Goal: Transaction & Acquisition: Purchase product/service

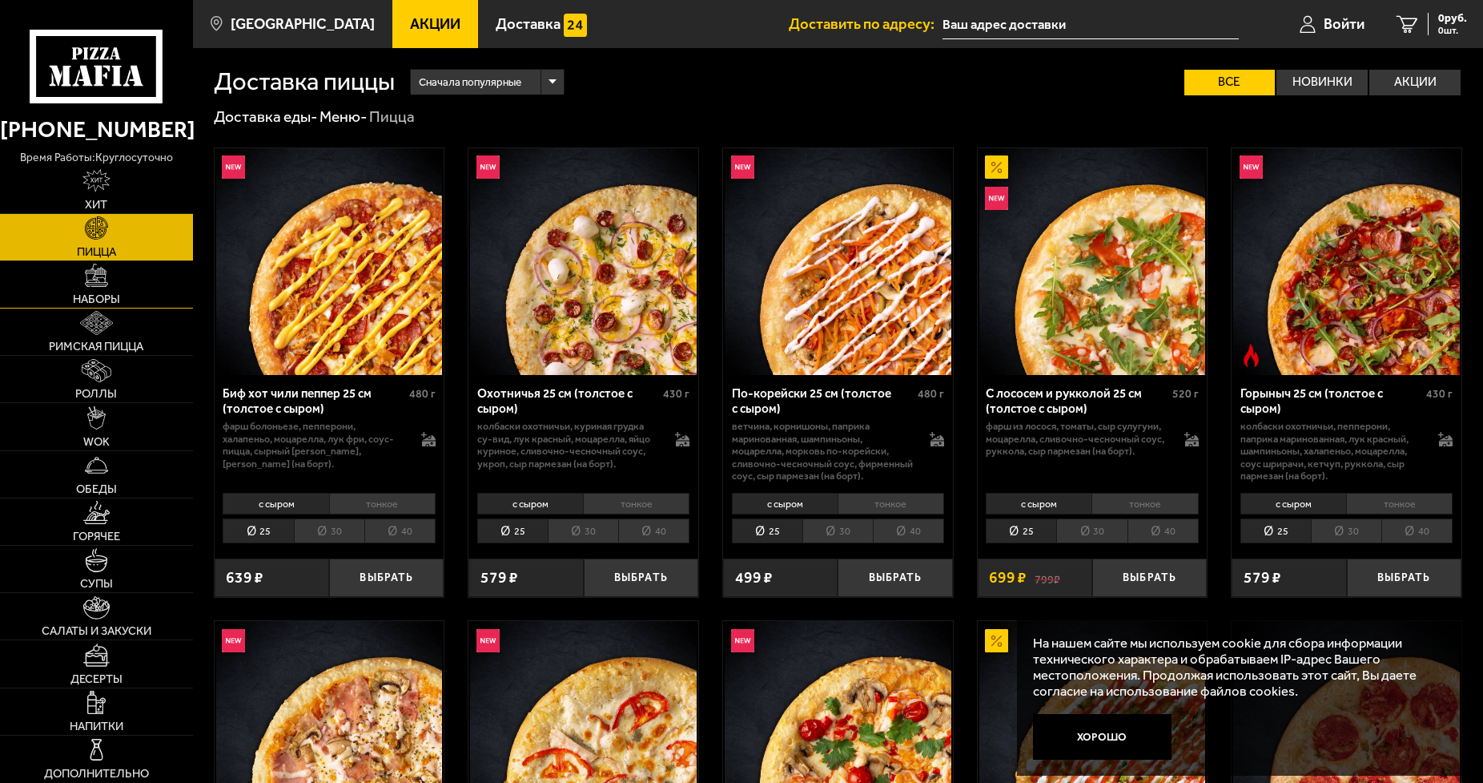
click at [78, 275] on link "Наборы" at bounding box center [96, 284] width 193 height 46
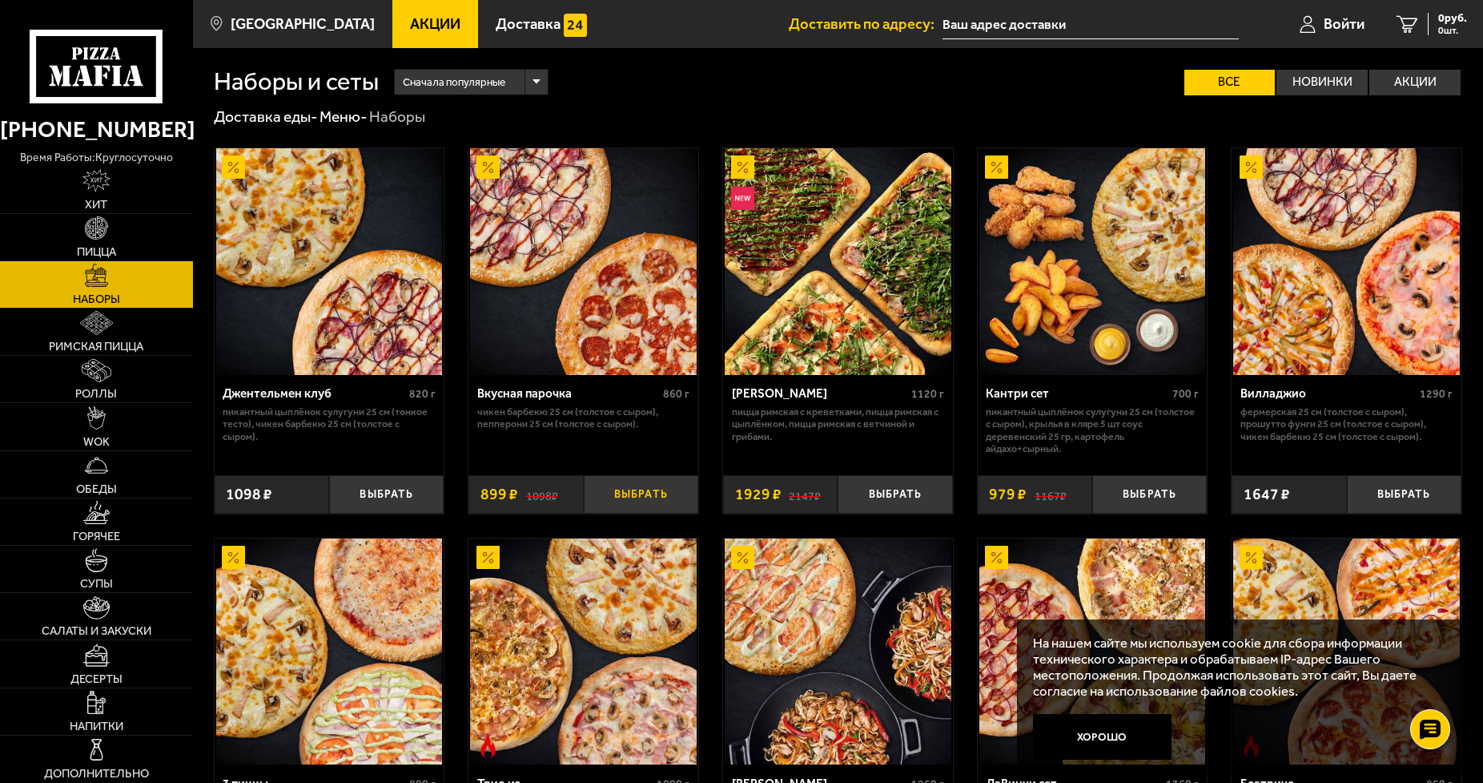
click at [648, 490] on button "Выбрать" at bounding box center [641, 494] width 115 height 38
click at [1398, 26] on icon "1" at bounding box center [1395, 24] width 22 height 18
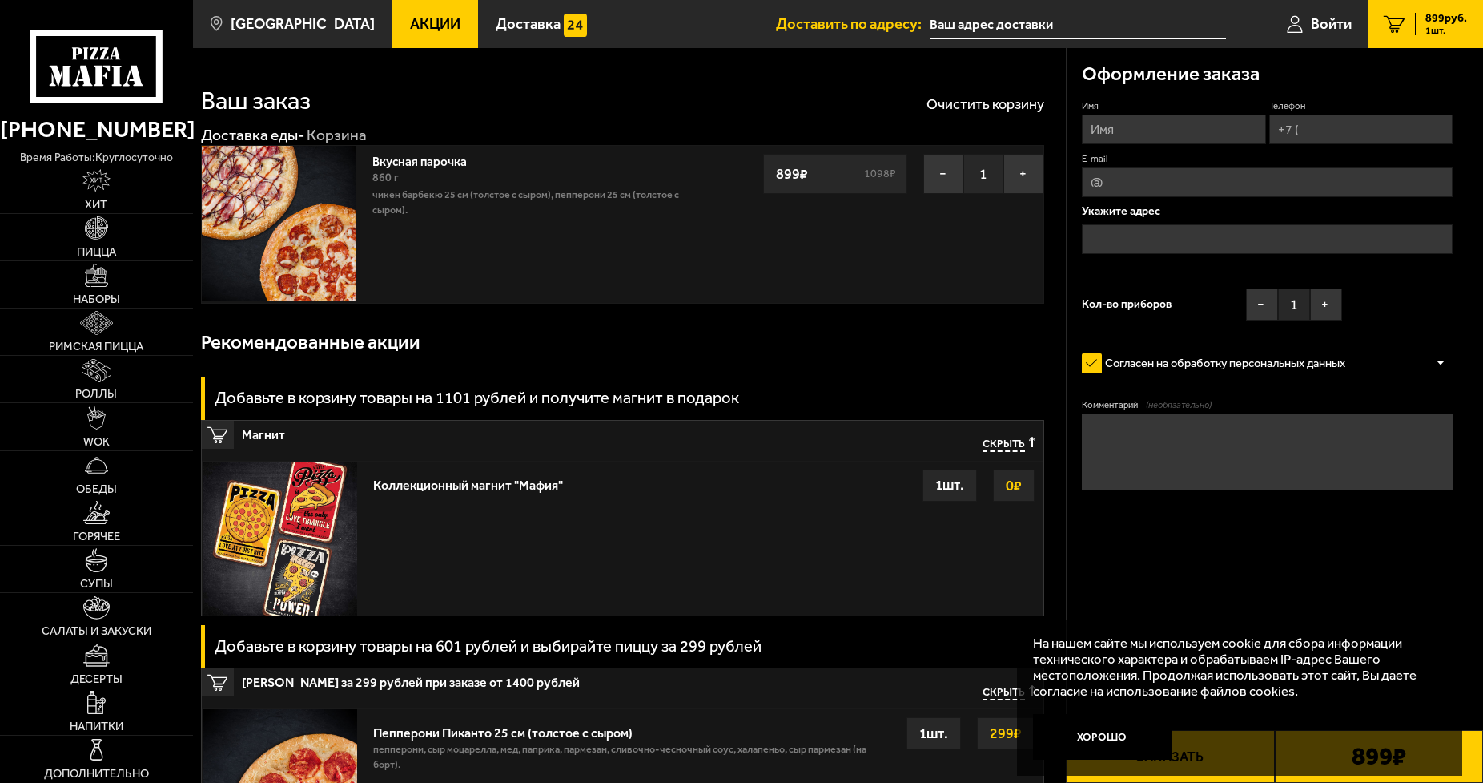
click at [1113, 128] on input "Имя" at bounding box center [1174, 130] width 184 height 30
type input "л"
type input "[PERSON_NAME]"
click at [1310, 131] on input "Телефон" at bounding box center [1361, 130] width 184 height 30
click at [1309, 131] on input "Телефон" at bounding box center [1361, 130] width 184 height 30
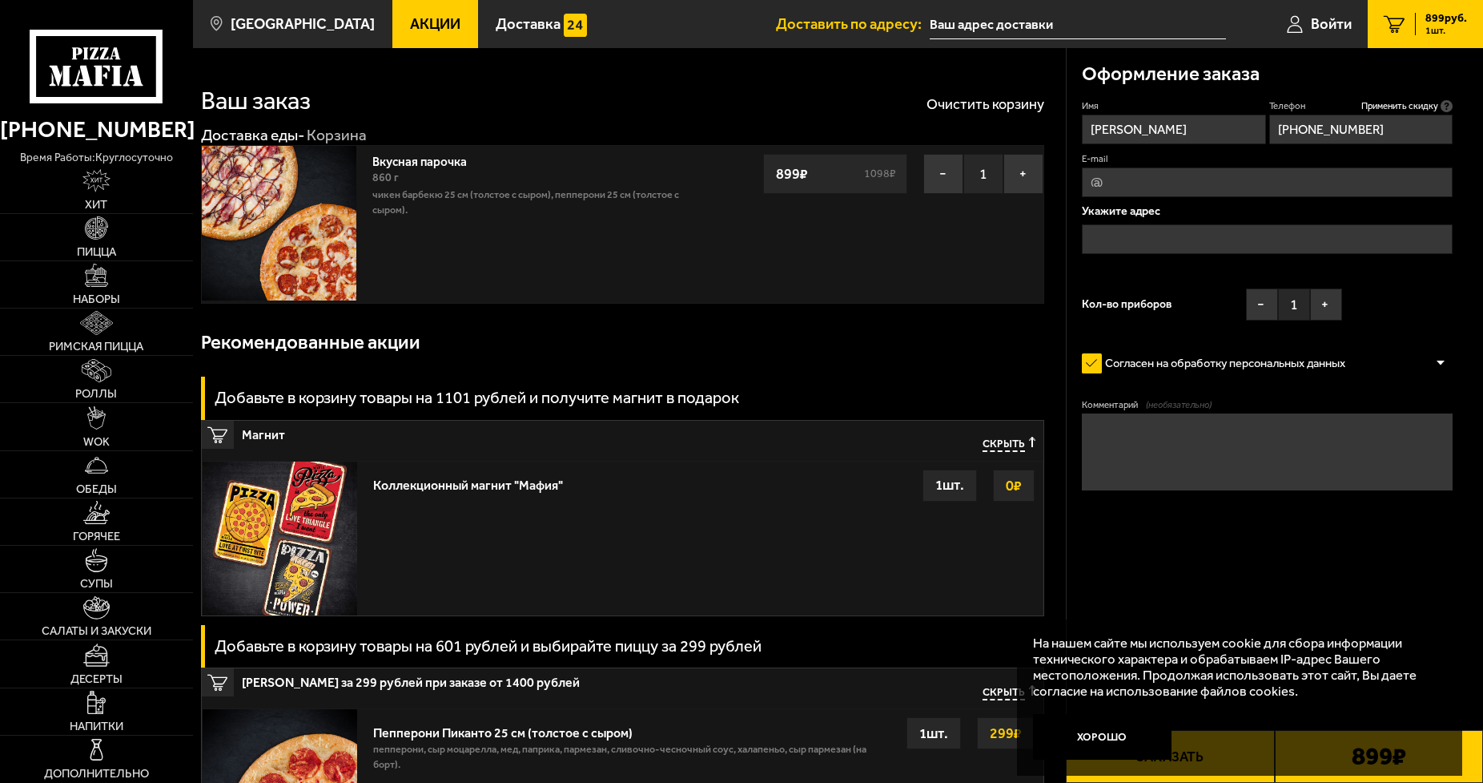
type input "[PHONE_NUMBER]"
click at [1096, 234] on input "text" at bounding box center [1267, 239] width 371 height 30
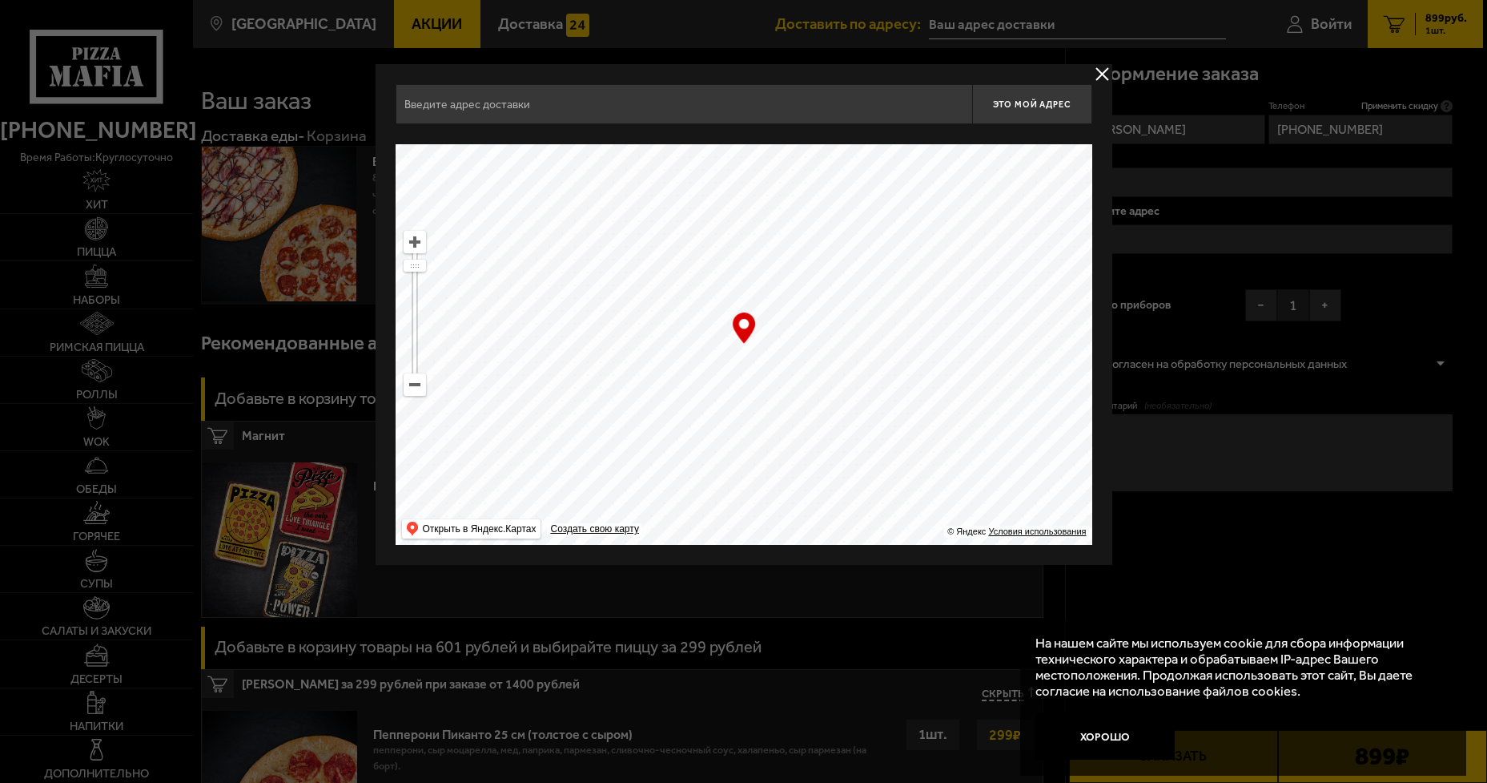
type input "[STREET_ADDRESS]"
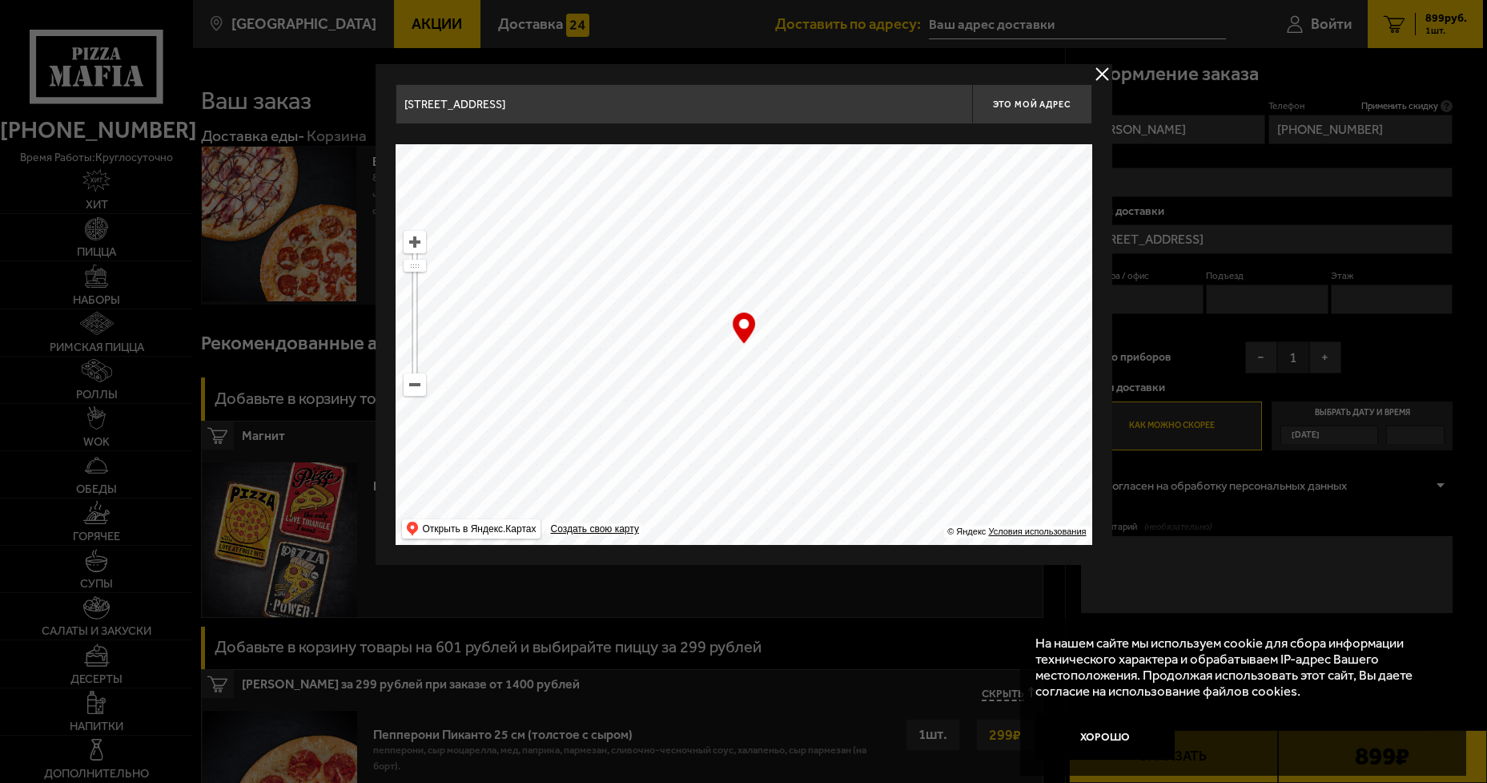
type input "[STREET_ADDRESS]"
drag, startPoint x: 1016, startPoint y: 457, endPoint x: 271, endPoint y: 279, distance: 766.8
click at [271, 279] on main "[GEOGRAPHIC_DATA] Все Акции Доставка Личный кабинет Акции Доставка Доставить по…" at bounding box center [838, 747] width 1290 height 1495
type input "[STREET_ADDRESS]"
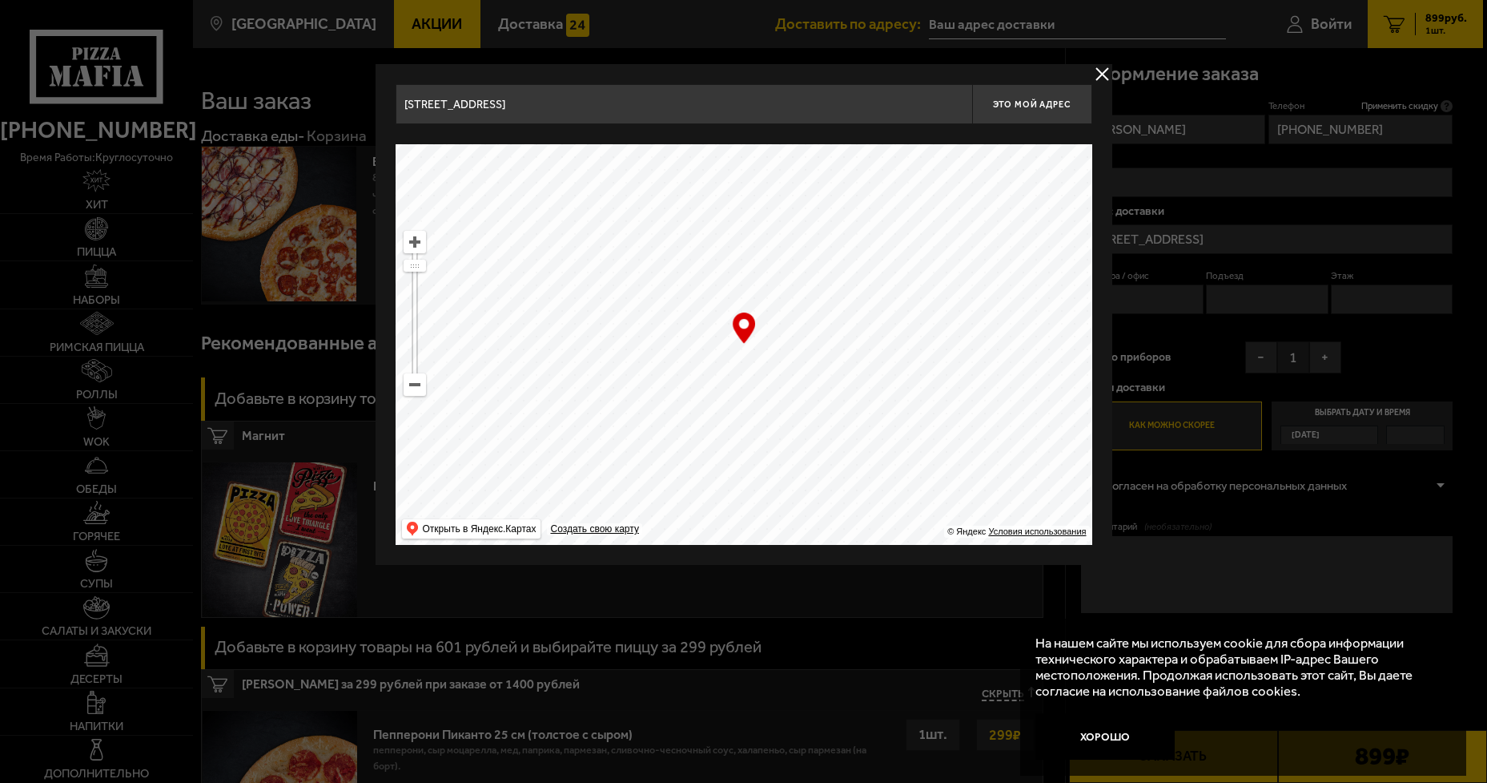
type input "[STREET_ADDRESS]"
drag, startPoint x: 726, startPoint y: 345, endPoint x: 755, endPoint y: 295, distance: 58.1
click at [755, 295] on ymaps at bounding box center [744, 344] width 697 height 400
type input "[STREET_ADDRESS]"
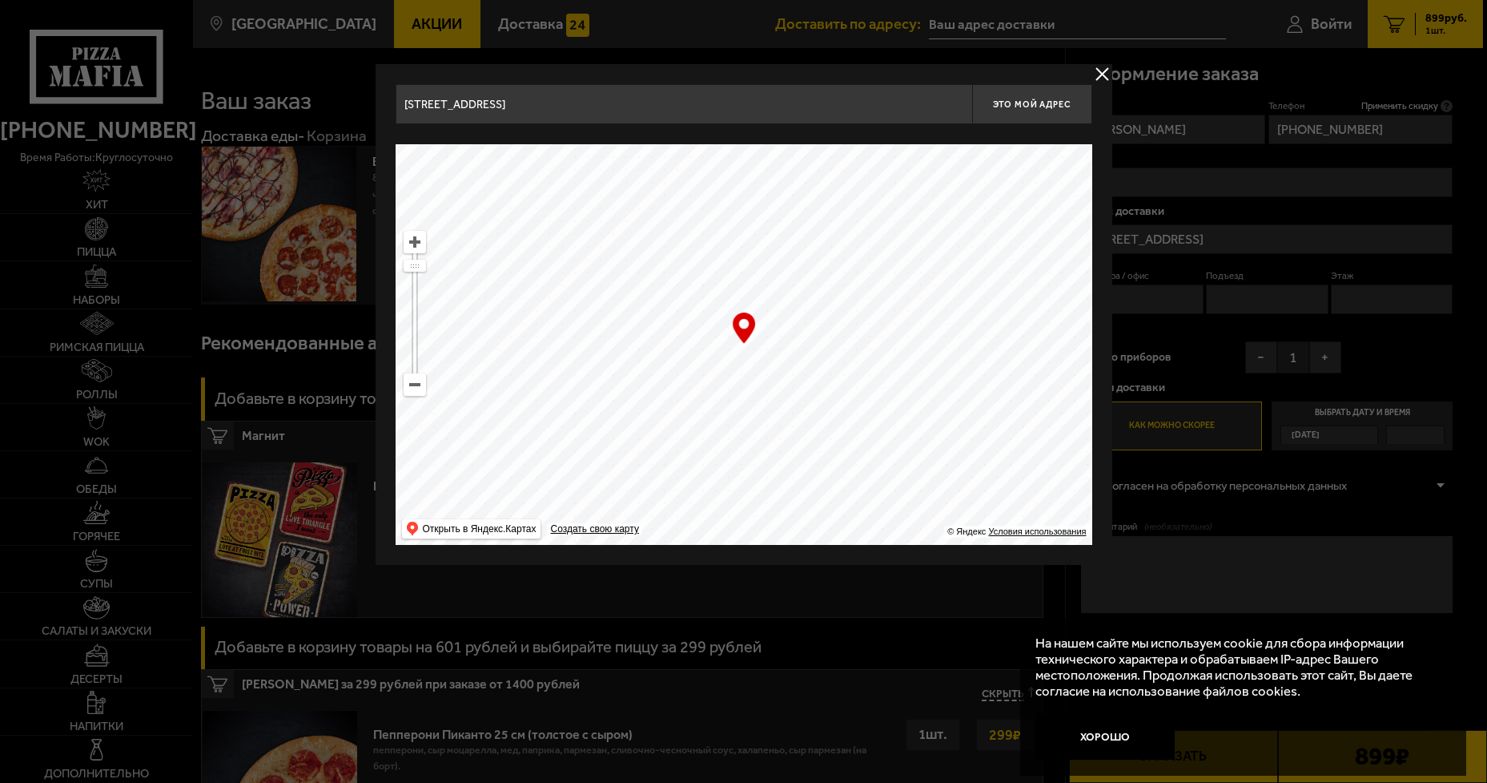
drag, startPoint x: 646, startPoint y: 426, endPoint x: 826, endPoint y: 410, distance: 180.9
click at [826, 410] on ymaps at bounding box center [744, 344] width 697 height 400
type input "[STREET_ADDRESS]"
click at [748, 366] on ymaps at bounding box center [744, 344] width 697 height 400
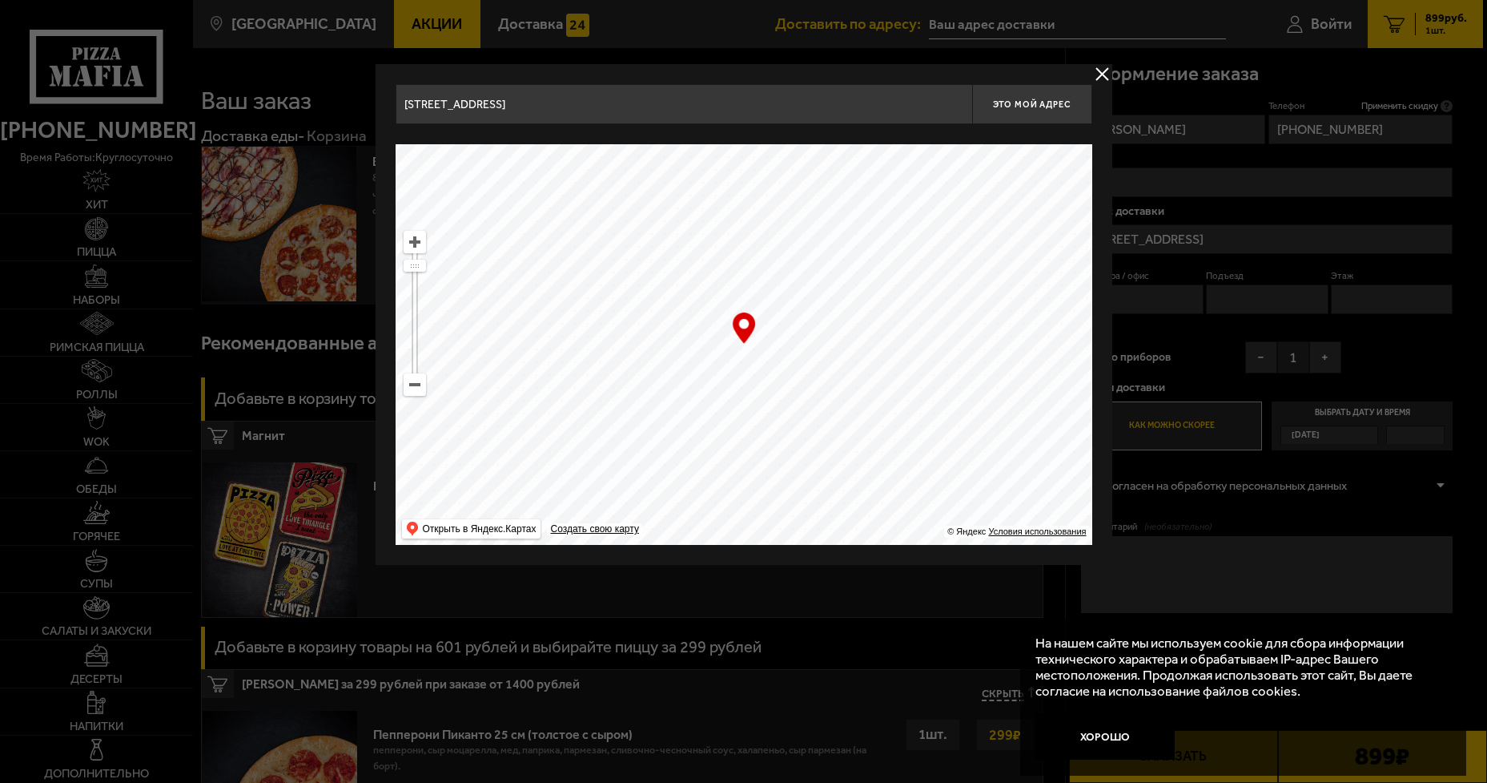
click at [418, 247] on ymaps at bounding box center [414, 241] width 21 height 21
type input "[PERSON_NAME][STREET_ADDRESS]"
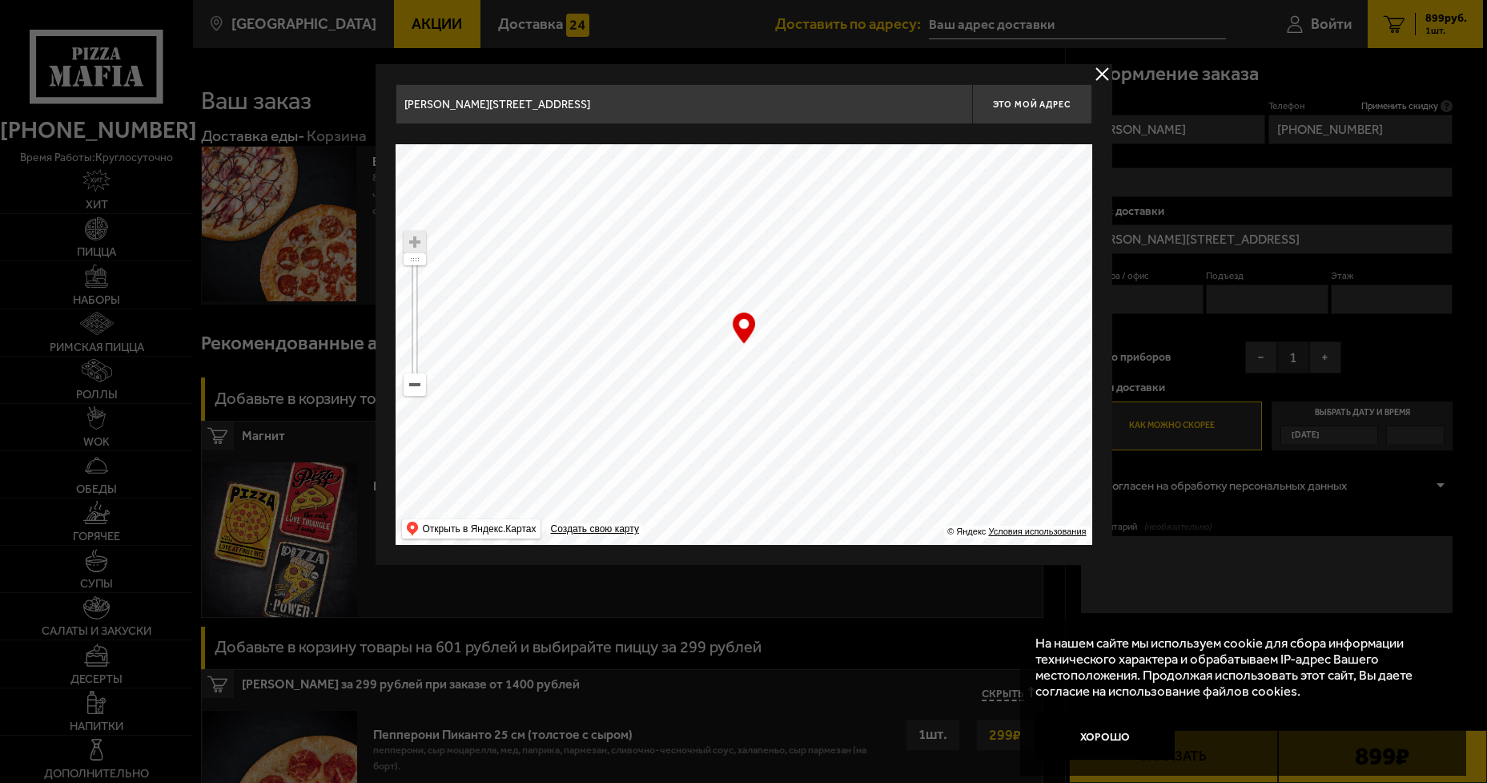
type input "[STREET_ADDRESS]"
drag, startPoint x: 965, startPoint y: 433, endPoint x: 408, endPoint y: 388, distance: 558.4
click at [408, 388] on ymaps "… © Яндекс Условия использования Открыть в Яндекс.Картах Создать свою карту" at bounding box center [744, 344] width 697 height 400
type input "[STREET_ADDRESS]"
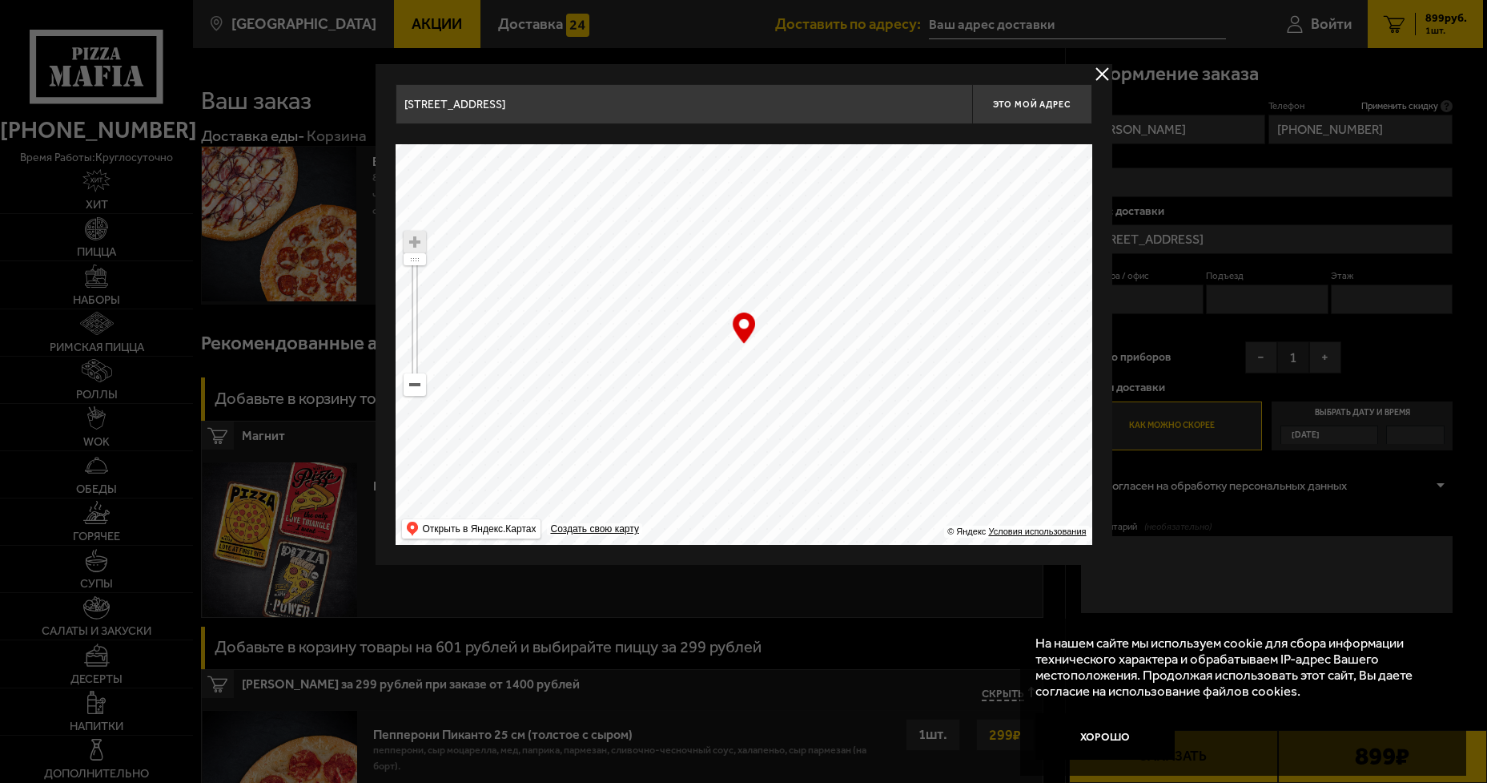
type input "[STREET_ADDRESS]"
drag, startPoint x: 713, startPoint y: 370, endPoint x: 706, endPoint y: 360, distance: 12.0
click at [706, 360] on ymaps at bounding box center [744, 344] width 697 height 400
click at [1321, 356] on div at bounding box center [743, 391] width 1487 height 783
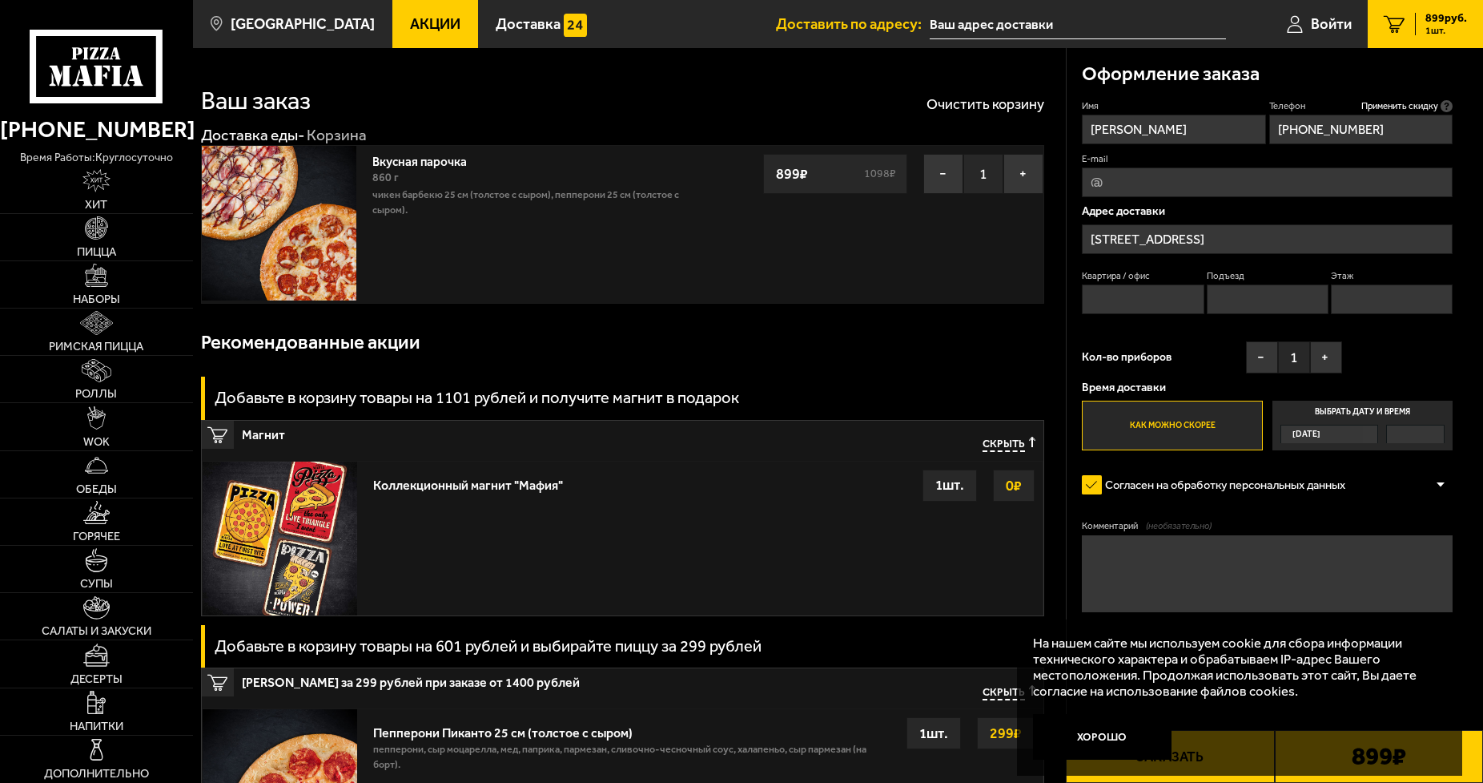
click at [1366, 415] on label "Выбрать дату и время [DATE]" at bounding box center [1363, 425] width 181 height 50
click at [0, 0] on input "Выбрать дату и время [DATE]" at bounding box center [0, 0] width 0 height 0
click at [1357, 436] on div "[DATE]" at bounding box center [1321, 434] width 81 height 18
click at [0, 0] on input "Выбрать дату и время [DATE]" at bounding box center [0, 0] width 0 height 0
click at [1354, 436] on div "[DATE]" at bounding box center [1321, 434] width 81 height 18
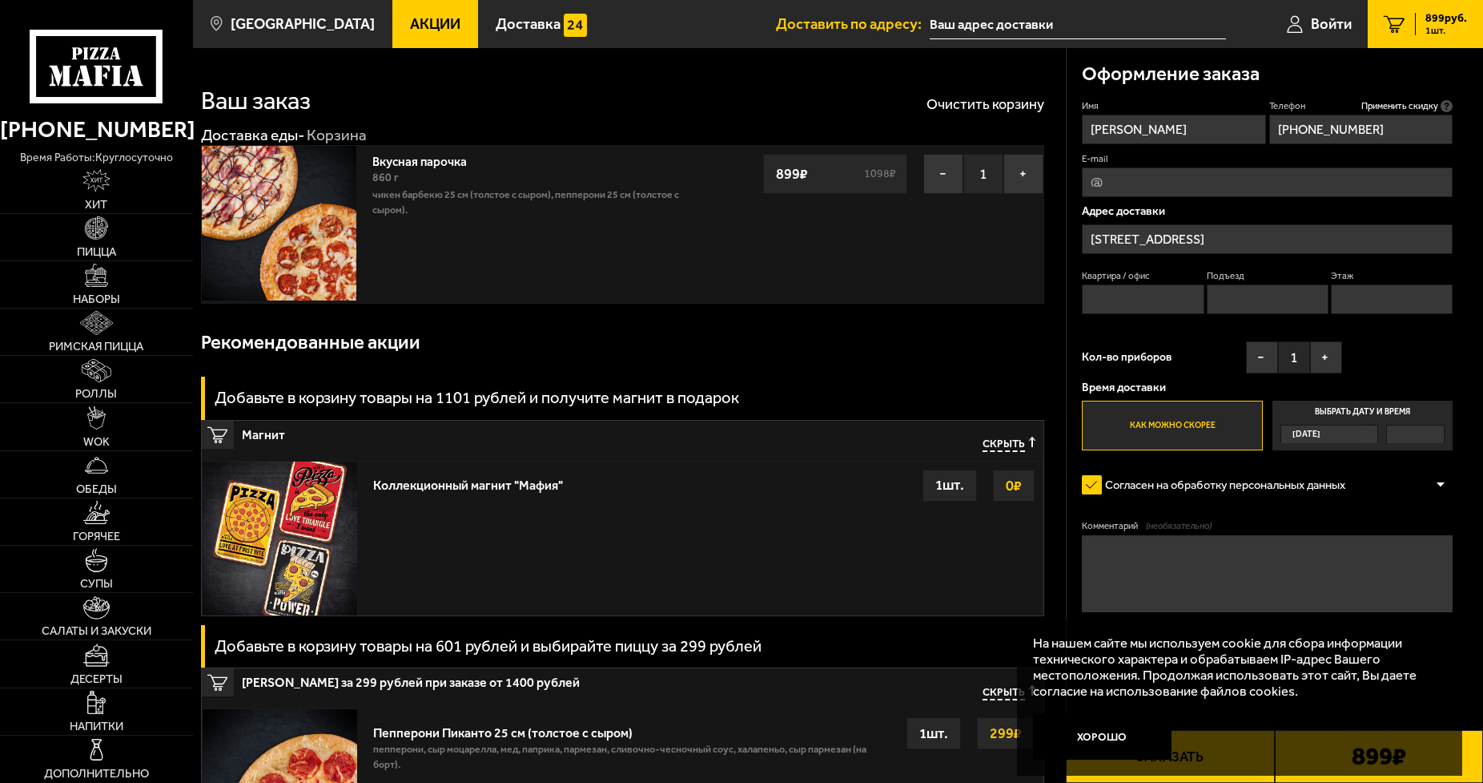
click at [0, 0] on input "Выбрать дату и время [DATE]" at bounding box center [0, 0] width 0 height 0
click at [1308, 429] on span "[DATE]" at bounding box center [1307, 434] width 28 height 18
click at [0, 0] on input "Выбрать дату и время [DATE]" at bounding box center [0, 0] width 0 height 0
click at [1308, 429] on span "[DATE]" at bounding box center [1307, 434] width 28 height 18
click at [0, 0] on input "Выбрать дату и время [DATE]" at bounding box center [0, 0] width 0 height 0
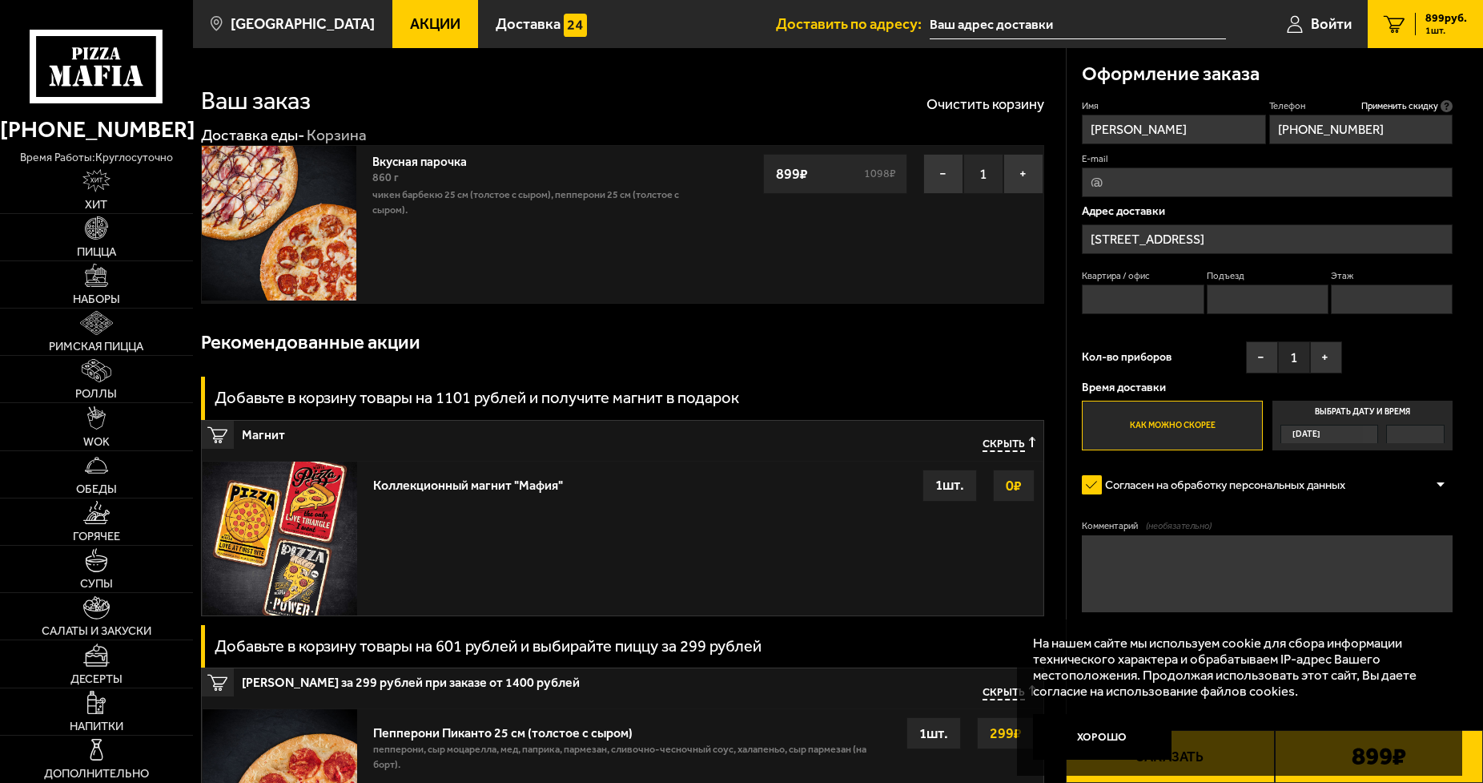
click at [1393, 411] on label "Выбрать дату и время [DATE]" at bounding box center [1363, 425] width 181 height 50
click at [0, 0] on input "Выбрать дату и время [DATE]" at bounding box center [0, 0] width 0 height 0
click at [1393, 411] on label "Выбрать дату и время [DATE]" at bounding box center [1363, 425] width 181 height 50
click at [0, 0] on input "Выбрать дату и время [DATE]" at bounding box center [0, 0] width 0 height 0
click at [1393, 411] on label "Выбрать дату и время [DATE]" at bounding box center [1363, 425] width 181 height 50
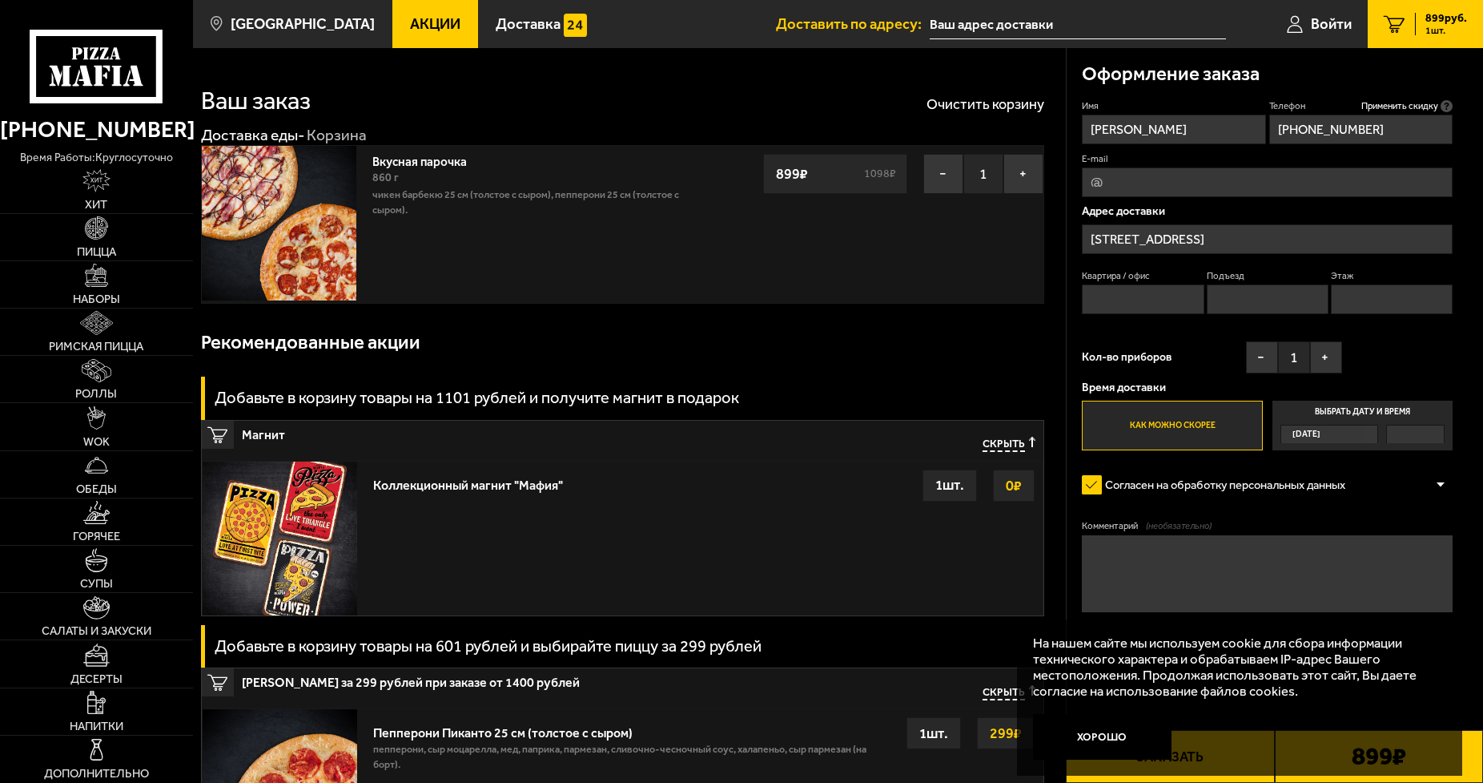
click at [0, 0] on input "Выбрать дату и время [DATE]" at bounding box center [0, 0] width 0 height 0
click at [1200, 429] on label "Как можно скорее" at bounding box center [1172, 425] width 181 height 50
click at [0, 0] on input "Как можно скорее" at bounding box center [0, 0] width 0 height 0
click at [1200, 427] on label "Как можно скорее" at bounding box center [1172, 425] width 181 height 50
click at [0, 0] on input "Как можно скорее" at bounding box center [0, 0] width 0 height 0
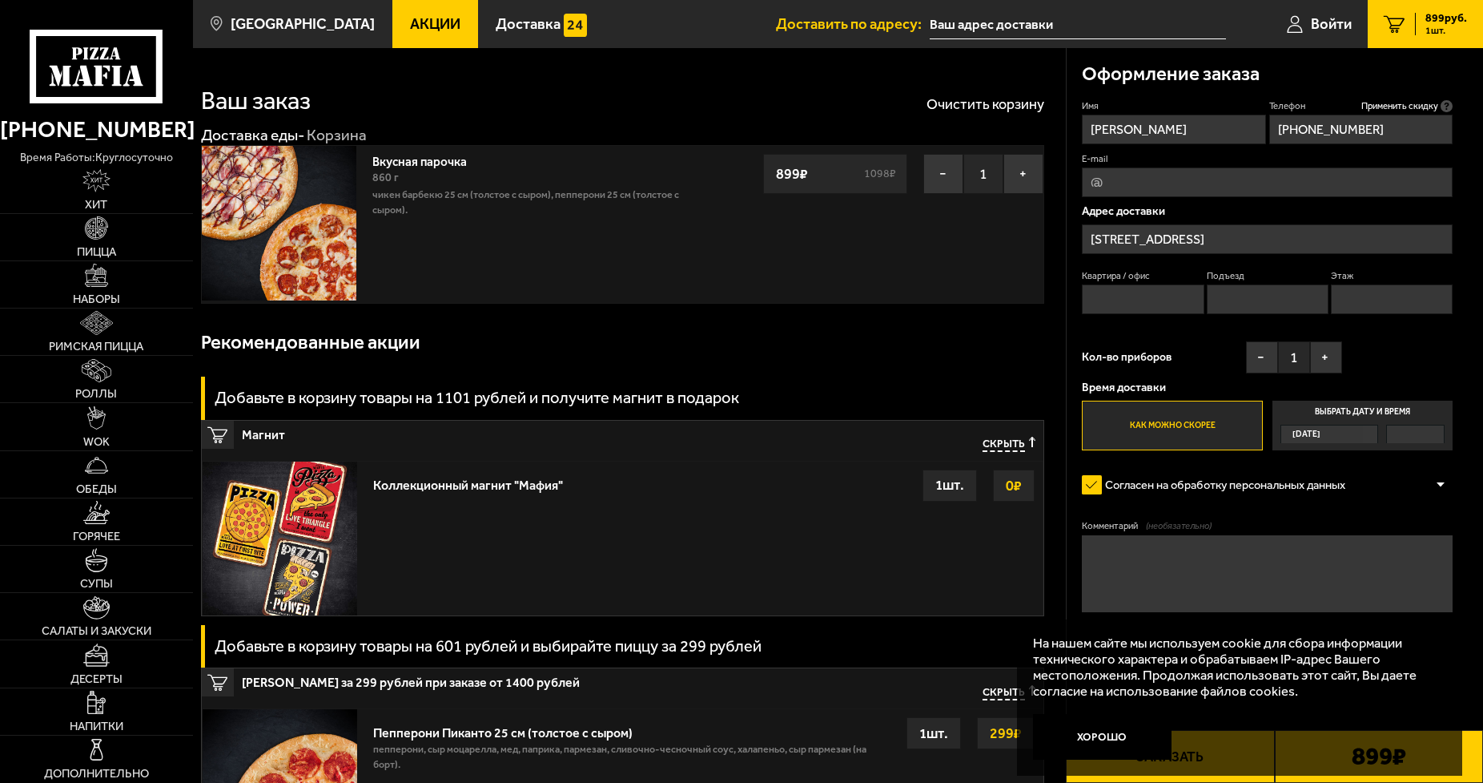
click at [1336, 432] on div "[DATE]" at bounding box center [1321, 434] width 81 height 18
click at [0, 0] on input "Выбрать дату и время [DATE]" at bounding box center [0, 0] width 0 height 0
click at [1336, 432] on div "[DATE]" at bounding box center [1321, 434] width 81 height 18
click at [0, 0] on input "Выбрать дату и время [DATE]" at bounding box center [0, 0] width 0 height 0
click at [1336, 432] on div "[DATE]" at bounding box center [1321, 434] width 81 height 18
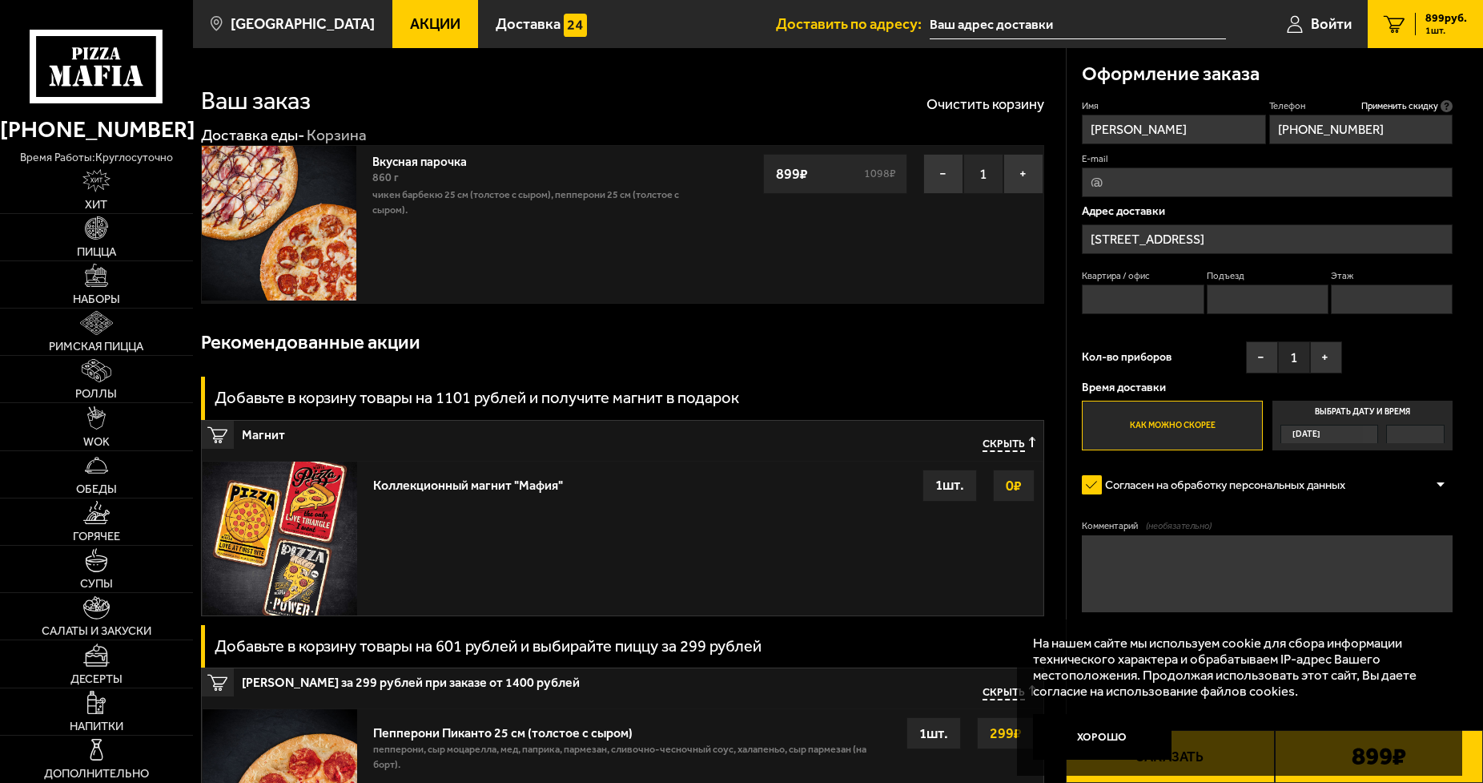
click at [0, 0] on input "Выбрать дату и время [DATE]" at bounding box center [0, 0] width 0 height 0
click at [1346, 414] on label "Выбрать дату и время [DATE]" at bounding box center [1363, 425] width 181 height 50
click at [0, 0] on input "Выбрать дату и время [DATE]" at bounding box center [0, 0] width 0 height 0
click at [1346, 414] on label "Выбрать дату и время [DATE]" at bounding box center [1363, 425] width 181 height 50
click at [0, 0] on input "Выбрать дату и время [DATE]" at bounding box center [0, 0] width 0 height 0
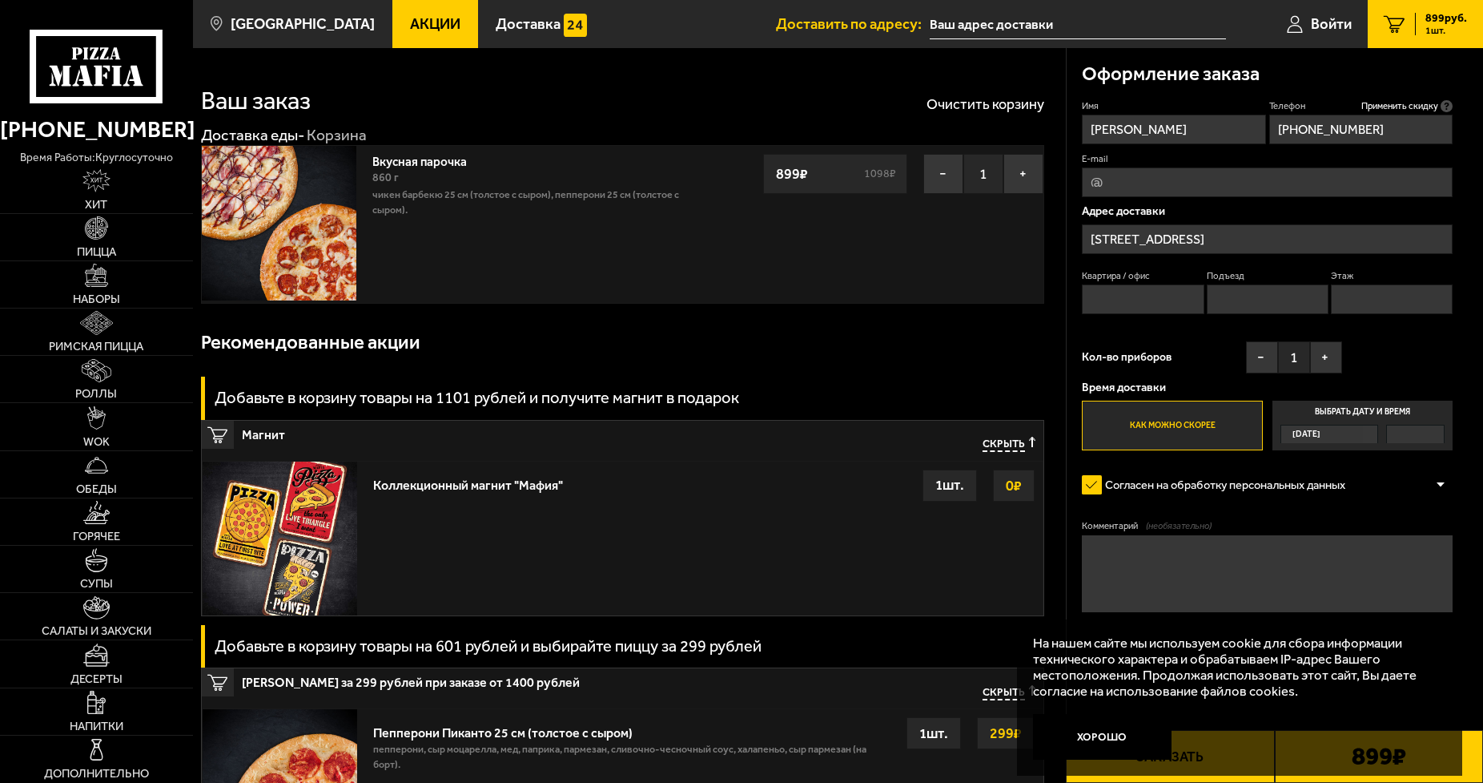
click at [1346, 414] on label "Выбрать дату и время [DATE]" at bounding box center [1363, 425] width 181 height 50
click at [0, 0] on input "Выбрать дату и время [DATE]" at bounding box center [0, 0] width 0 height 0
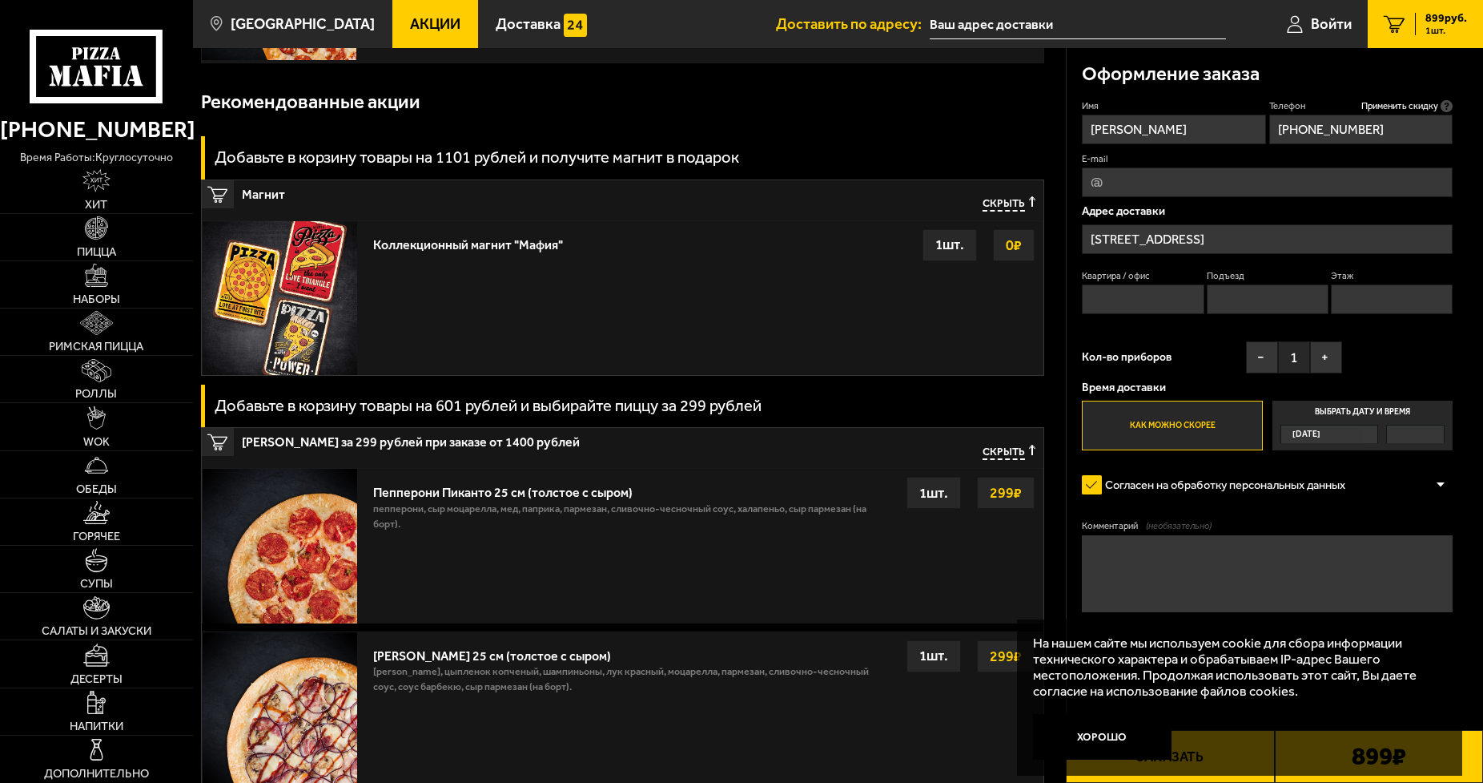
scroll to position [320, 0]
